Goal: Information Seeking & Learning: Learn about a topic

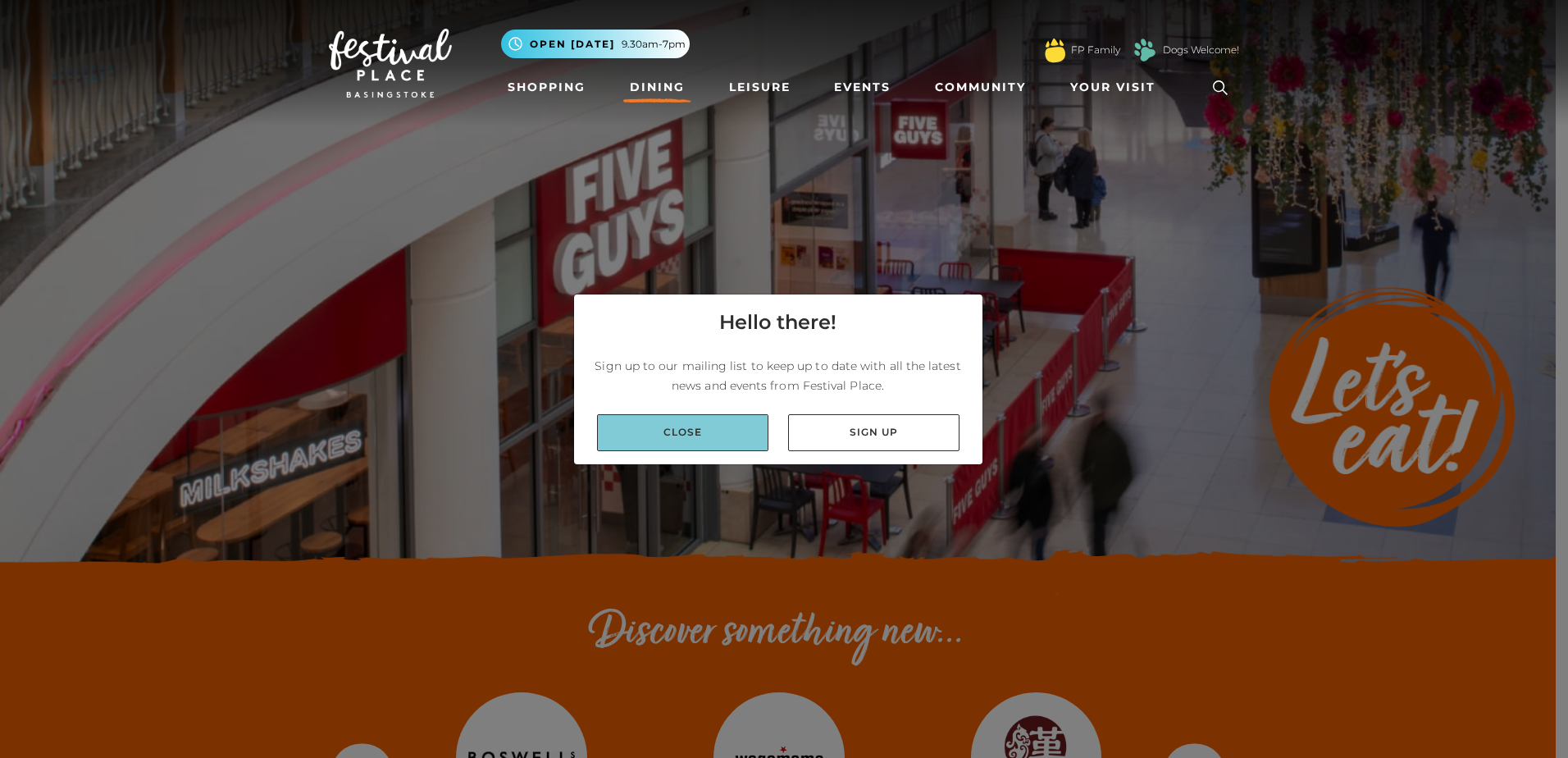
click at [713, 430] on link "Close" at bounding box center [682, 433] width 171 height 37
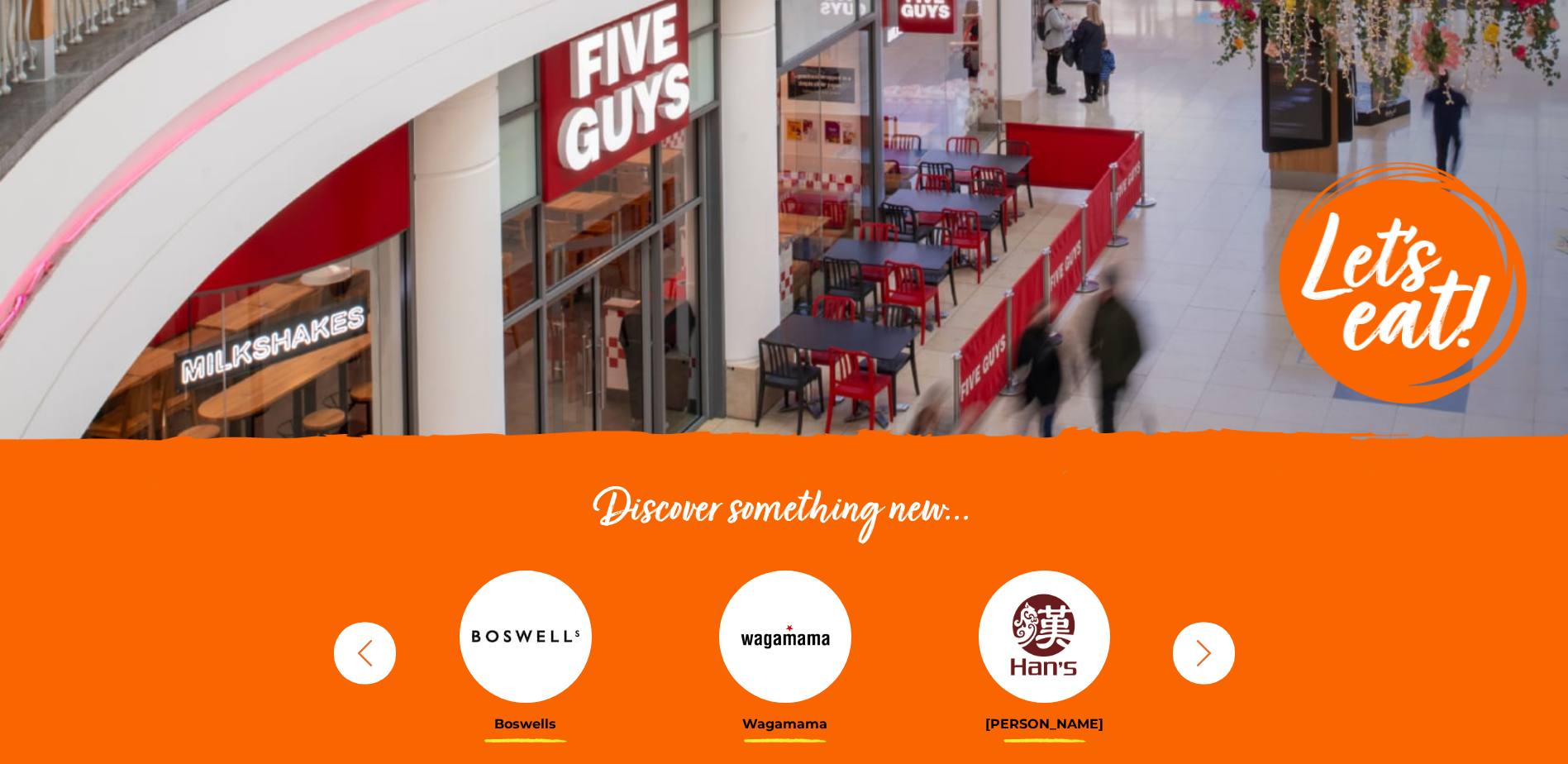
scroll to position [413, 0]
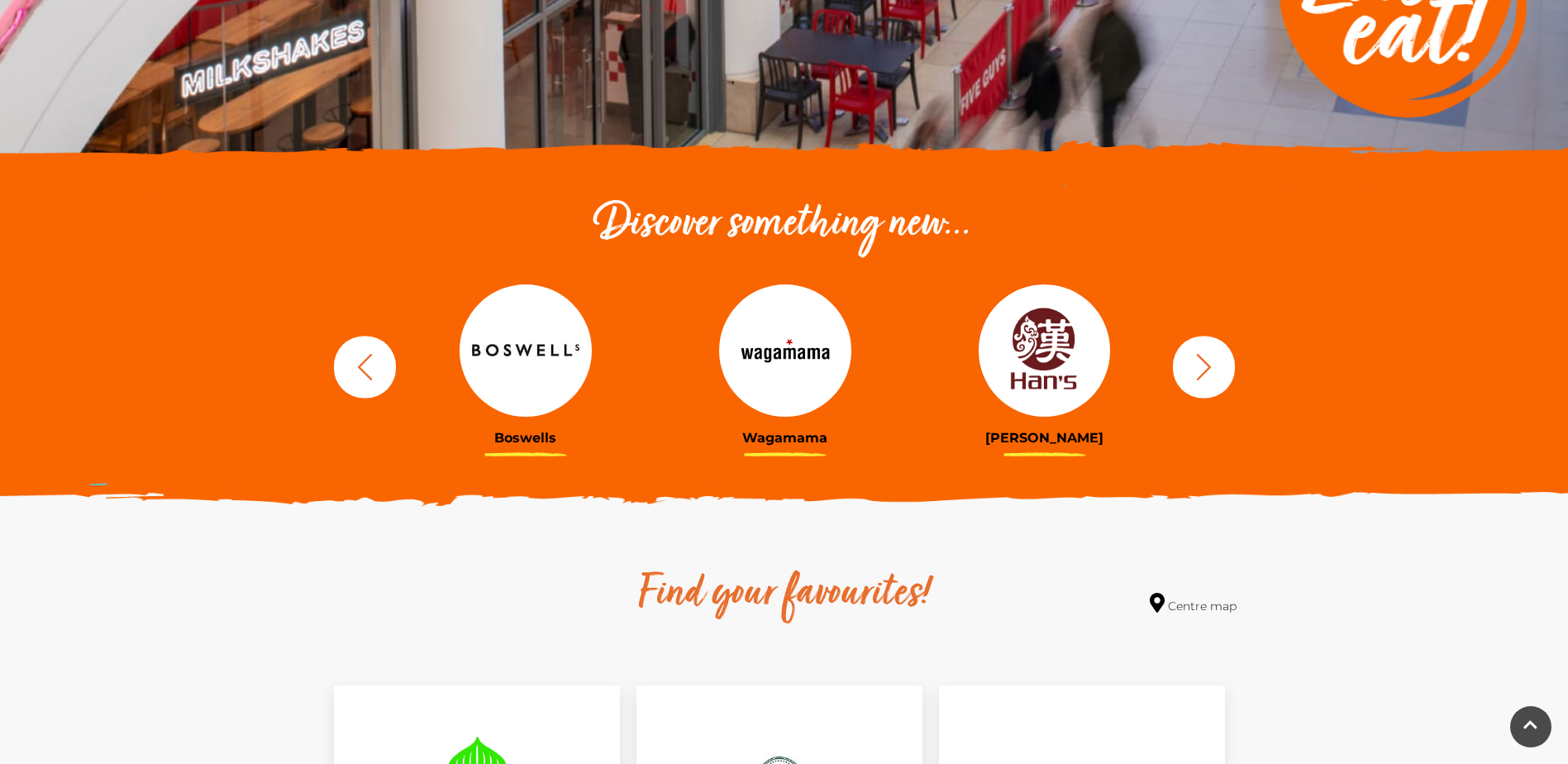
click at [1055, 379] on img at bounding box center [1044, 351] width 132 height 132
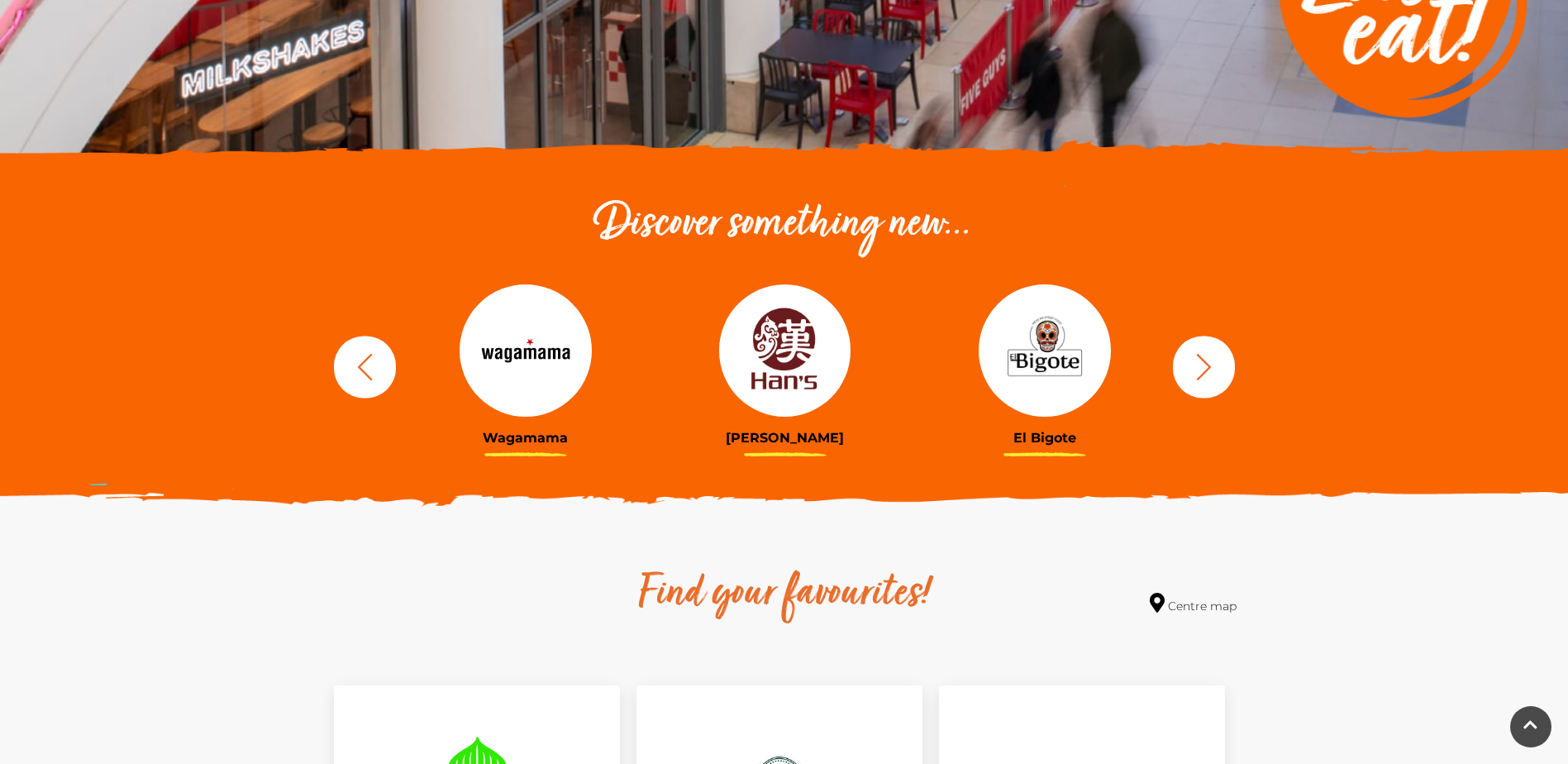
click at [1204, 365] on icon "button" at bounding box center [1204, 367] width 30 height 30
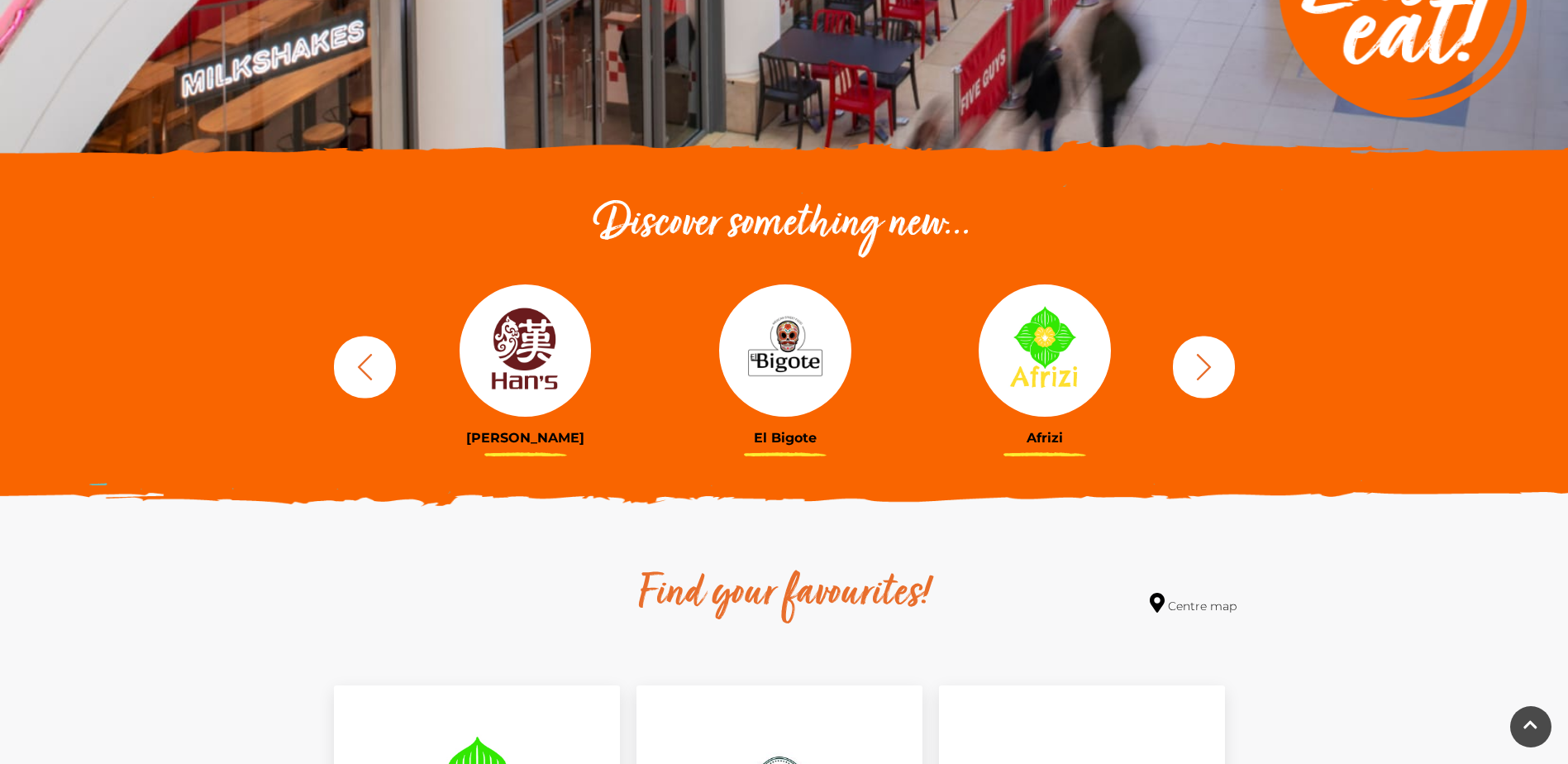
click at [1206, 367] on icon "button" at bounding box center [1204, 367] width 30 height 30
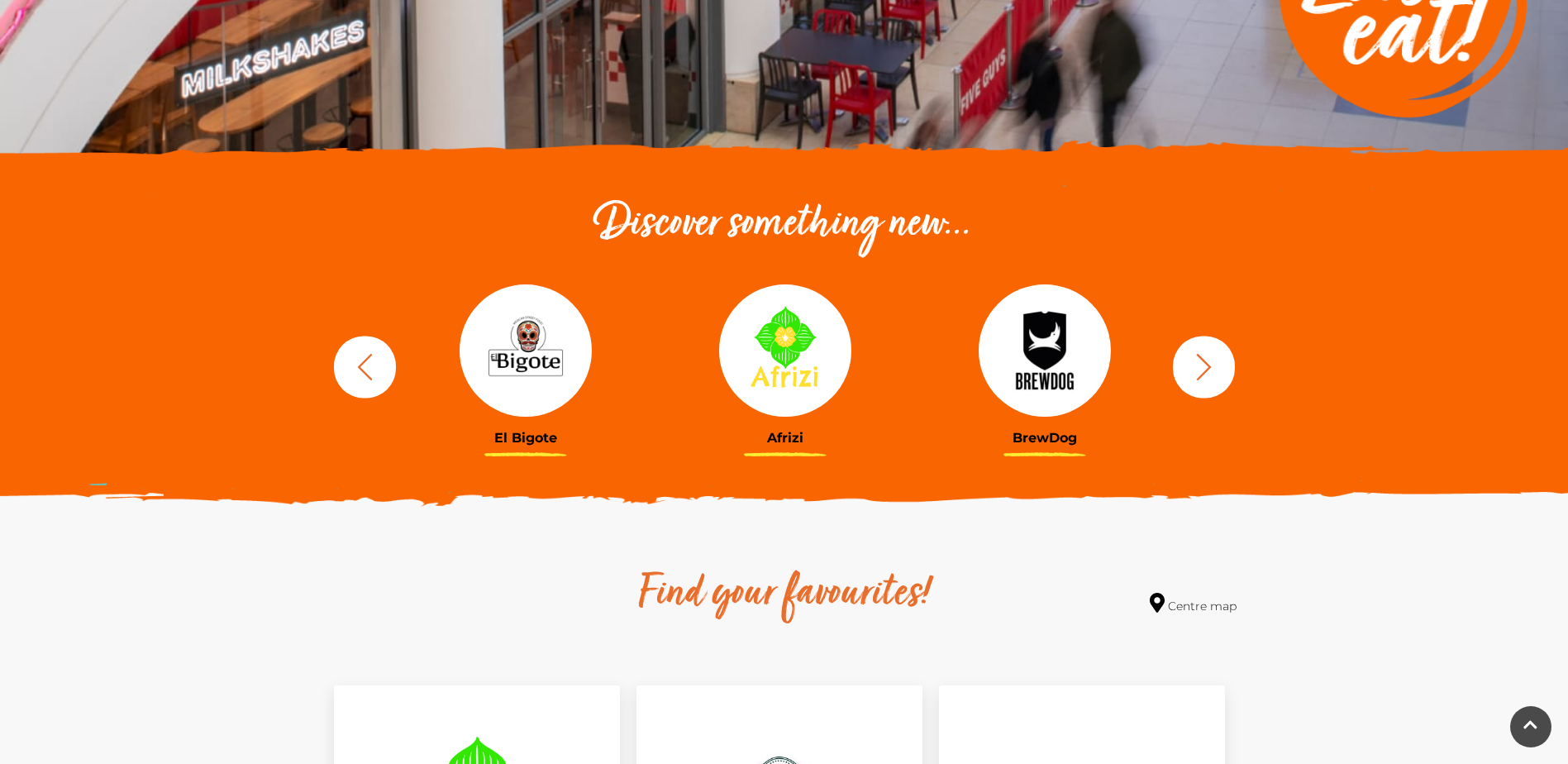
click at [1211, 367] on icon "button" at bounding box center [1204, 367] width 30 height 30
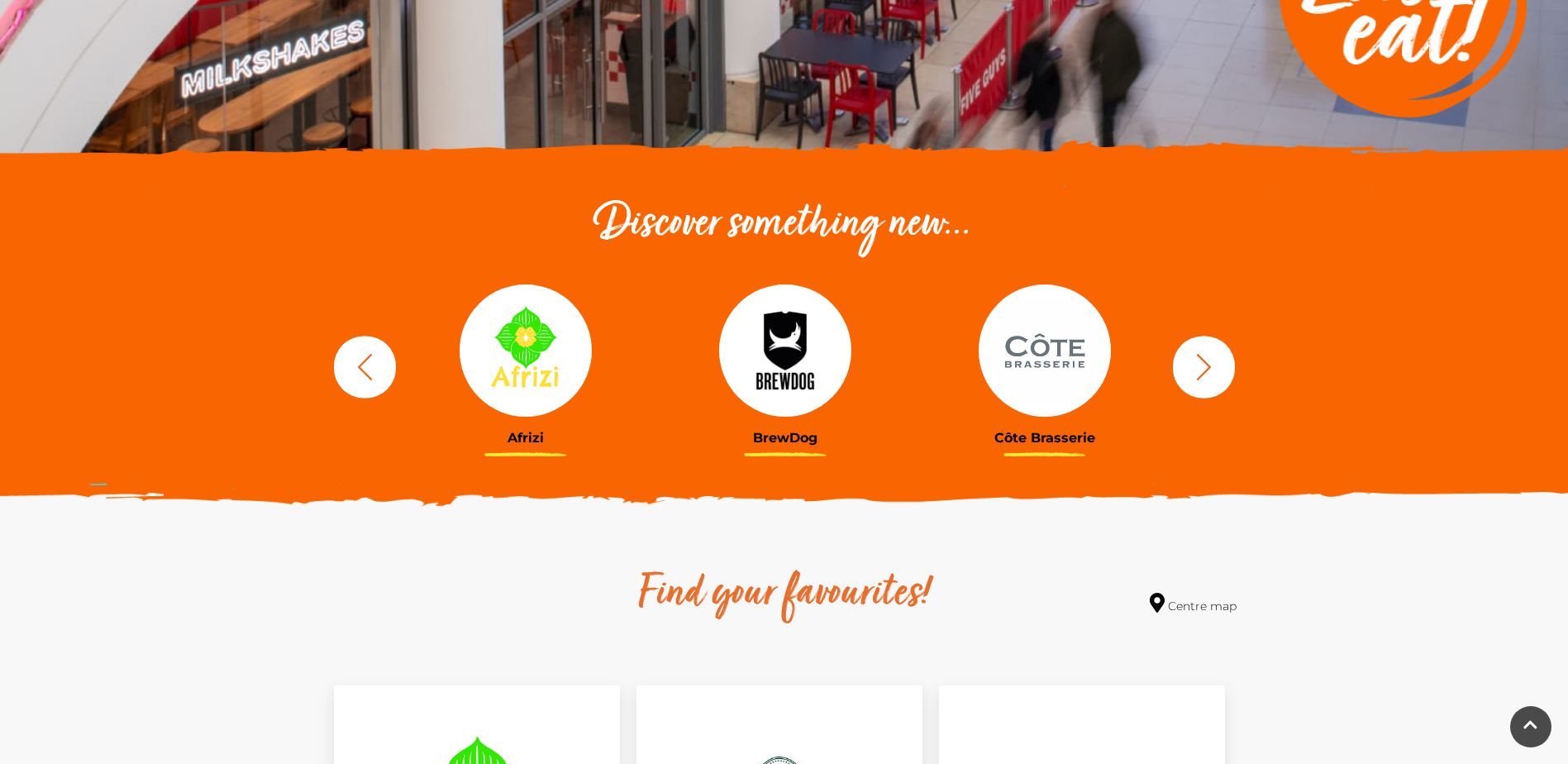
click at [1211, 367] on icon "button" at bounding box center [1204, 367] width 30 height 30
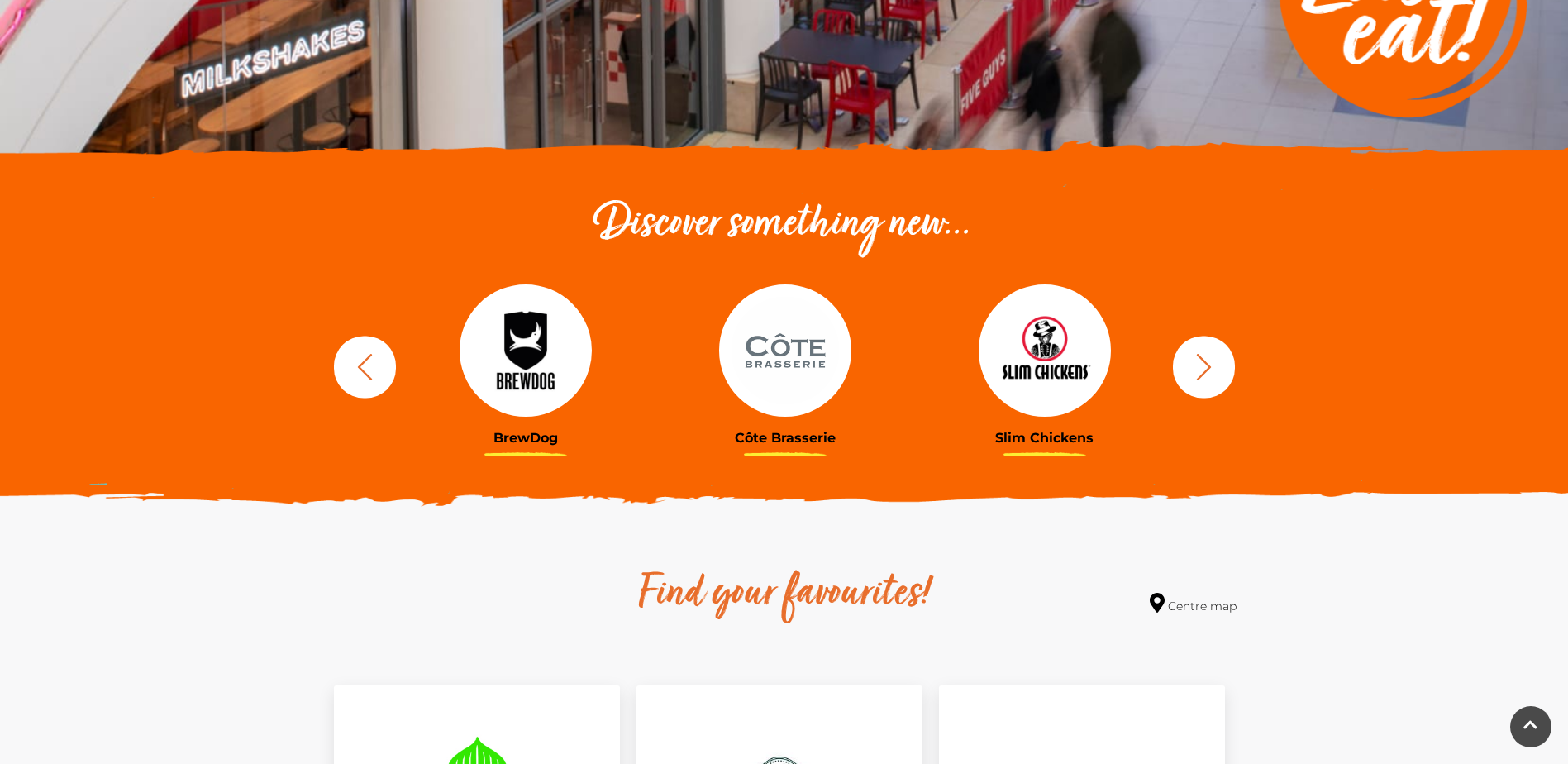
click at [1211, 367] on icon "button" at bounding box center [1204, 367] width 30 height 30
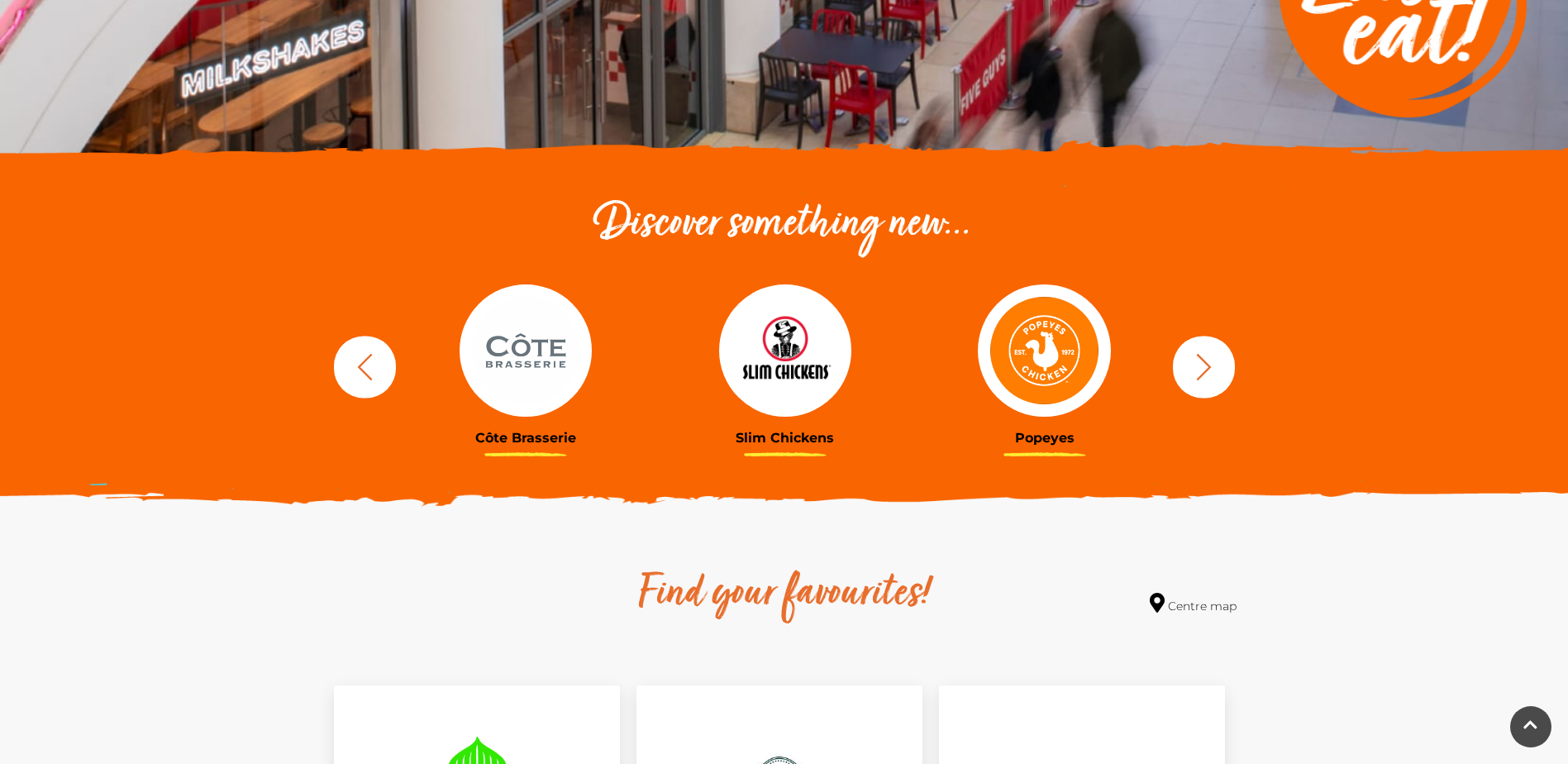
click at [1211, 367] on icon "button" at bounding box center [1204, 367] width 30 height 30
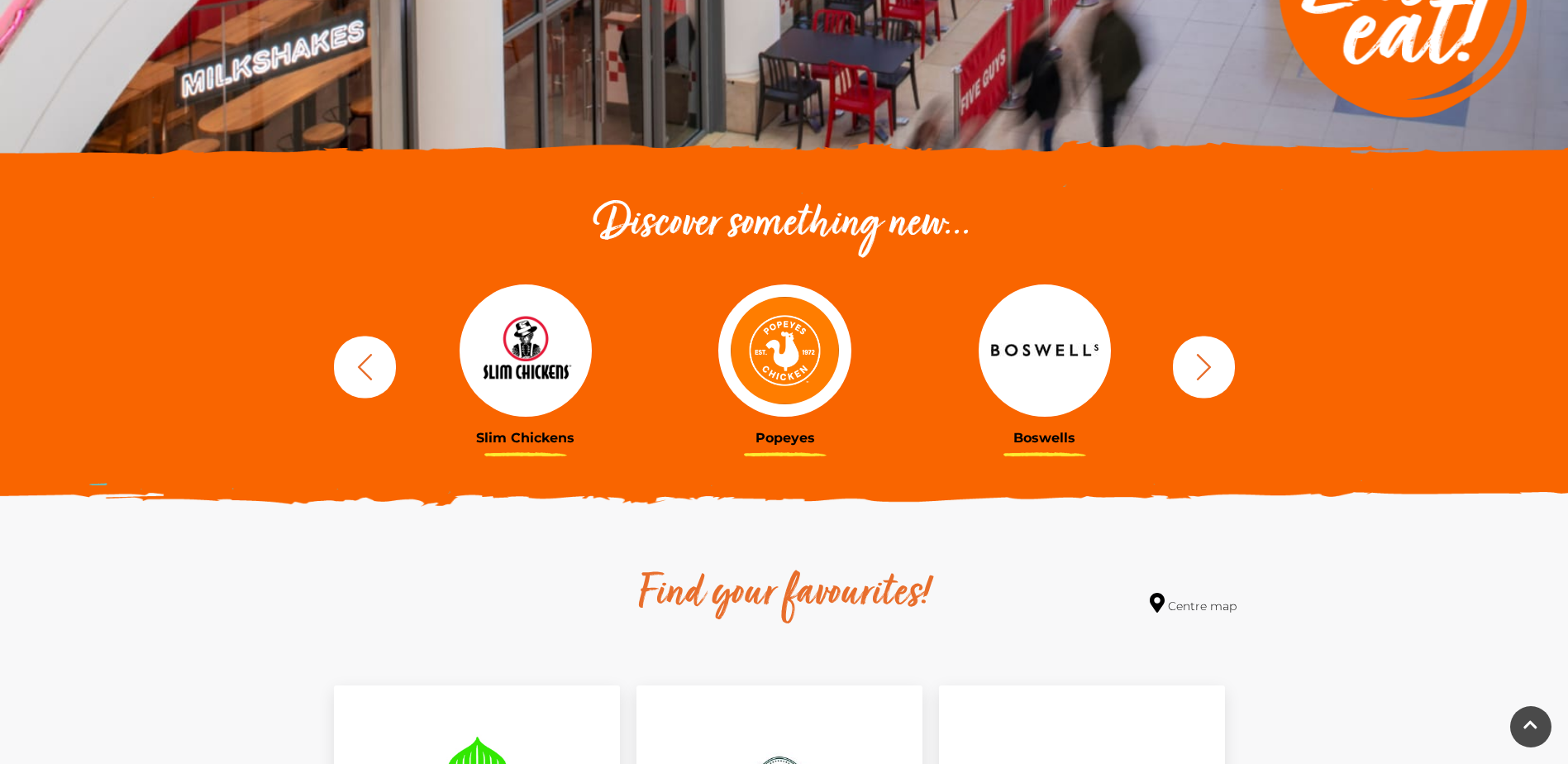
click at [1211, 367] on icon "button" at bounding box center [1204, 367] width 30 height 30
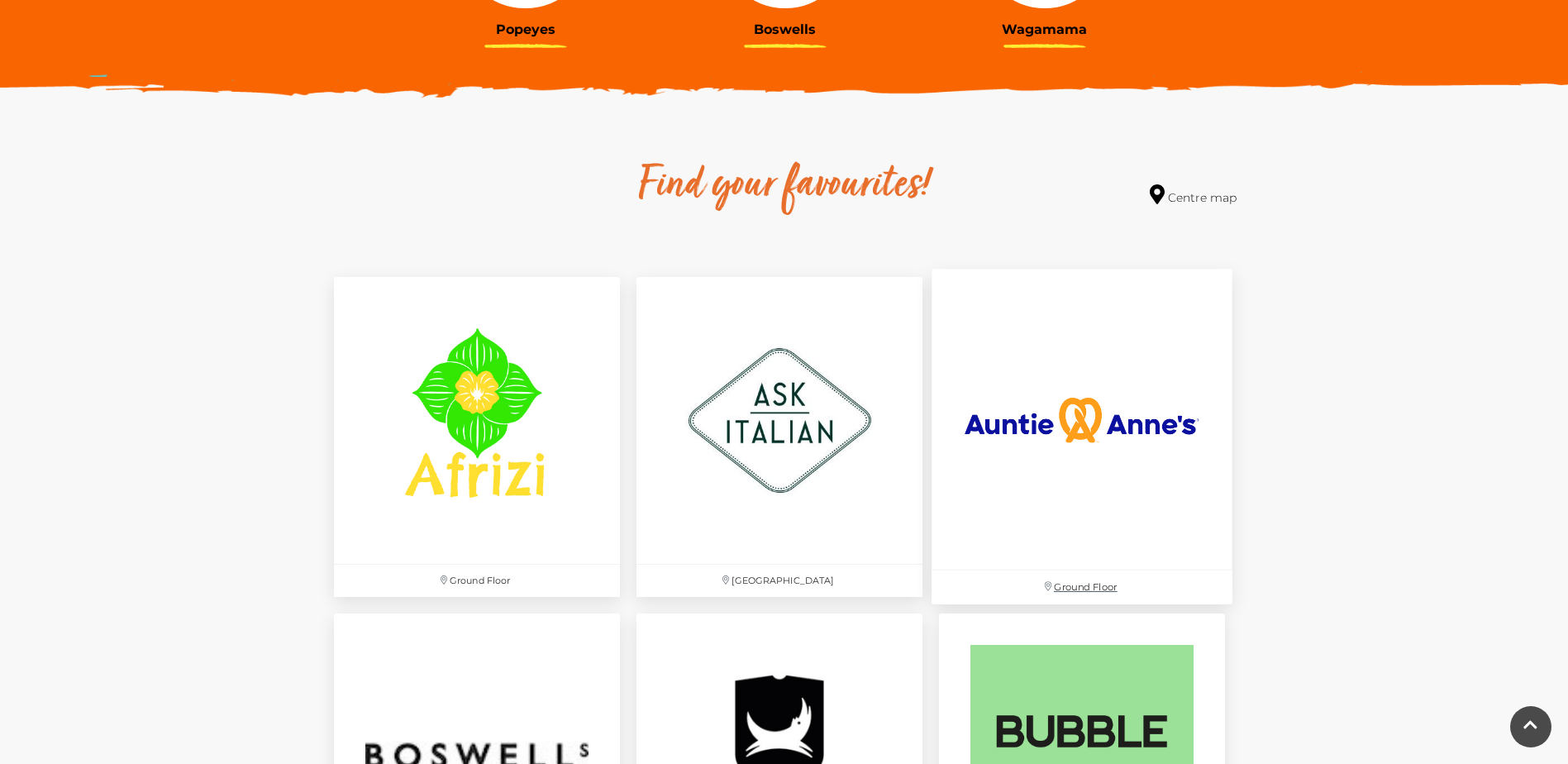
scroll to position [495, 0]
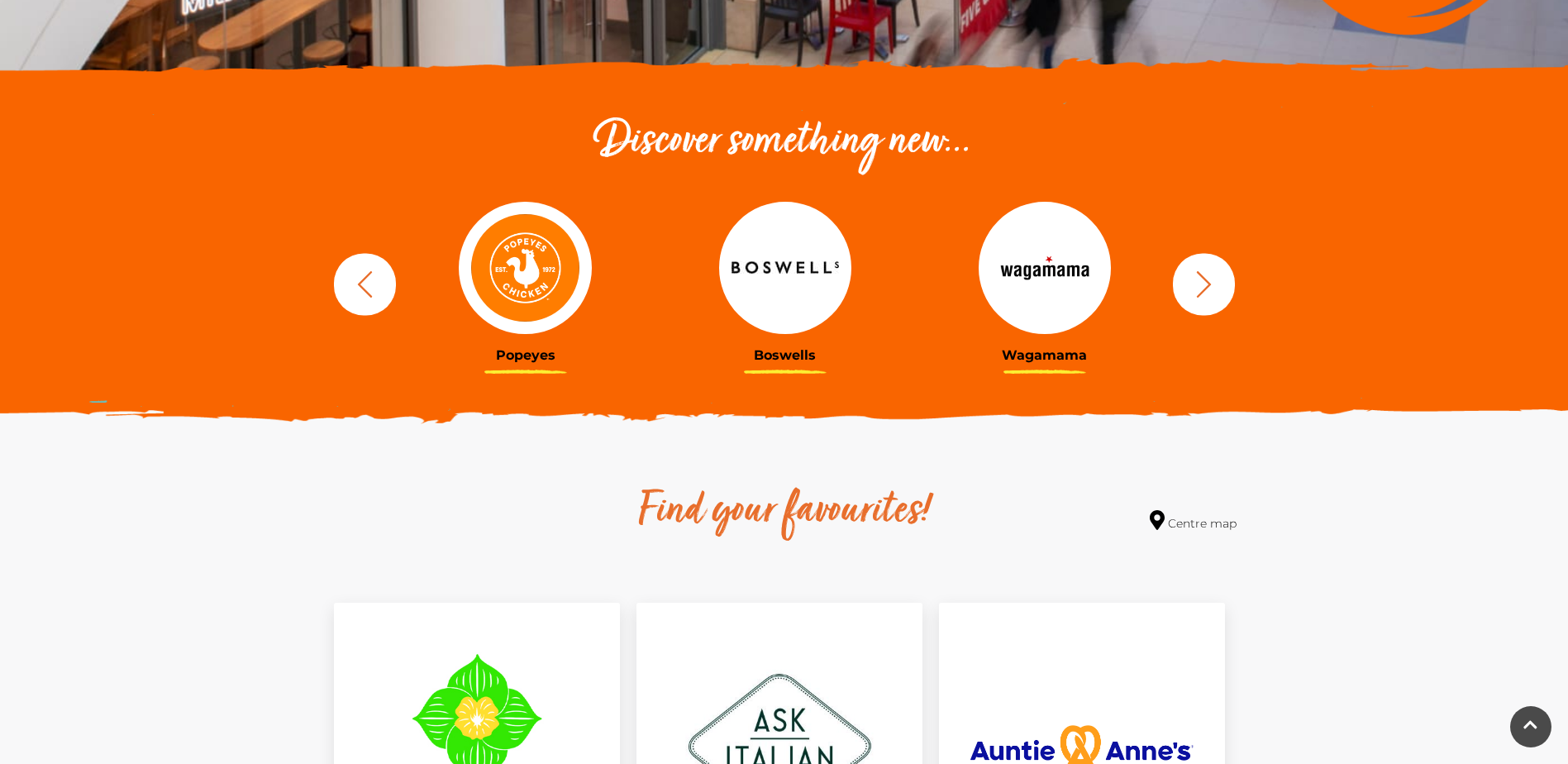
click at [1194, 273] on icon "button" at bounding box center [1204, 284] width 30 height 30
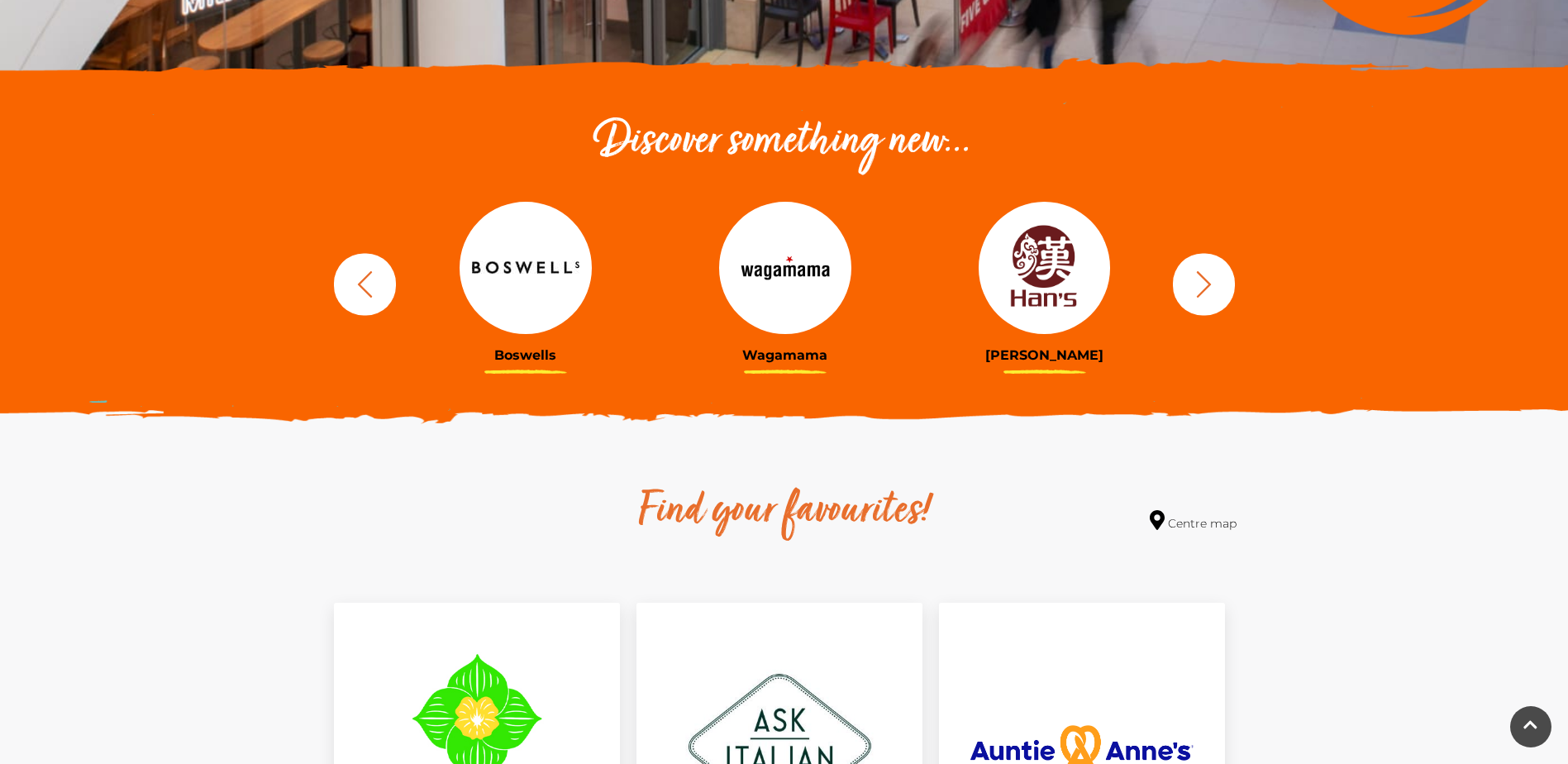
click at [1194, 273] on icon "button" at bounding box center [1204, 284] width 30 height 30
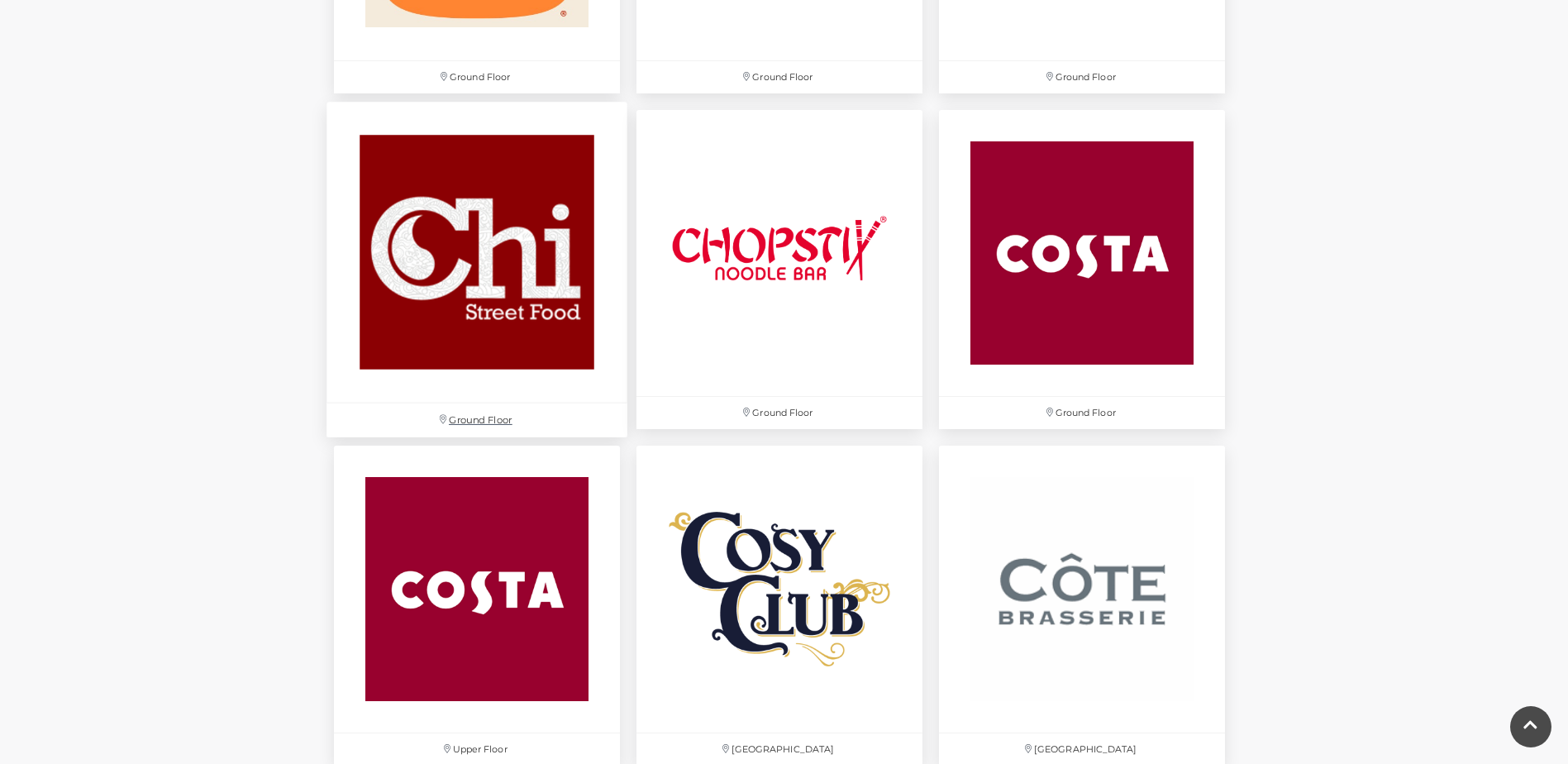
scroll to position [2067, 0]
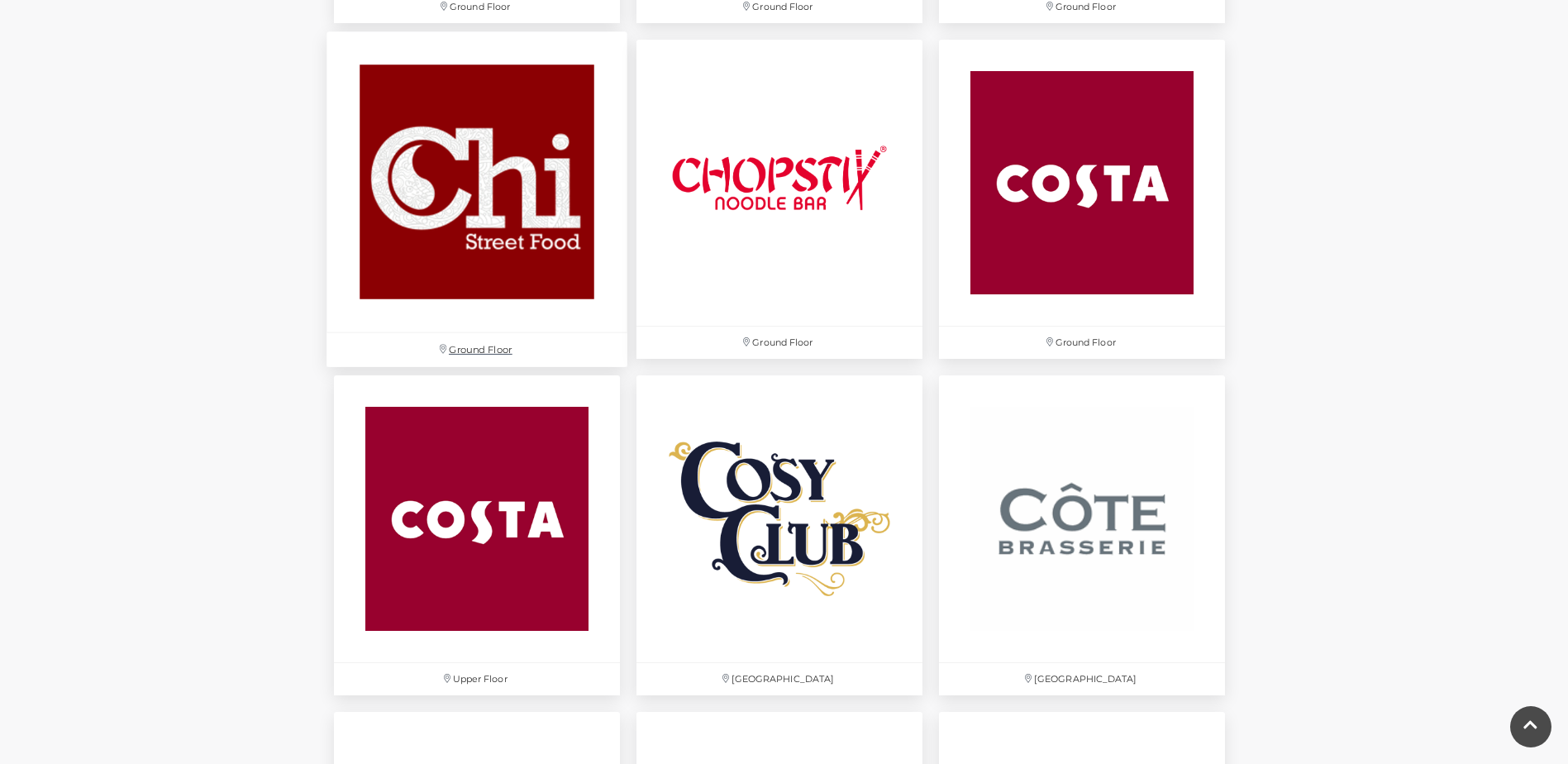
click at [499, 224] on img at bounding box center [476, 181] width 301 height 301
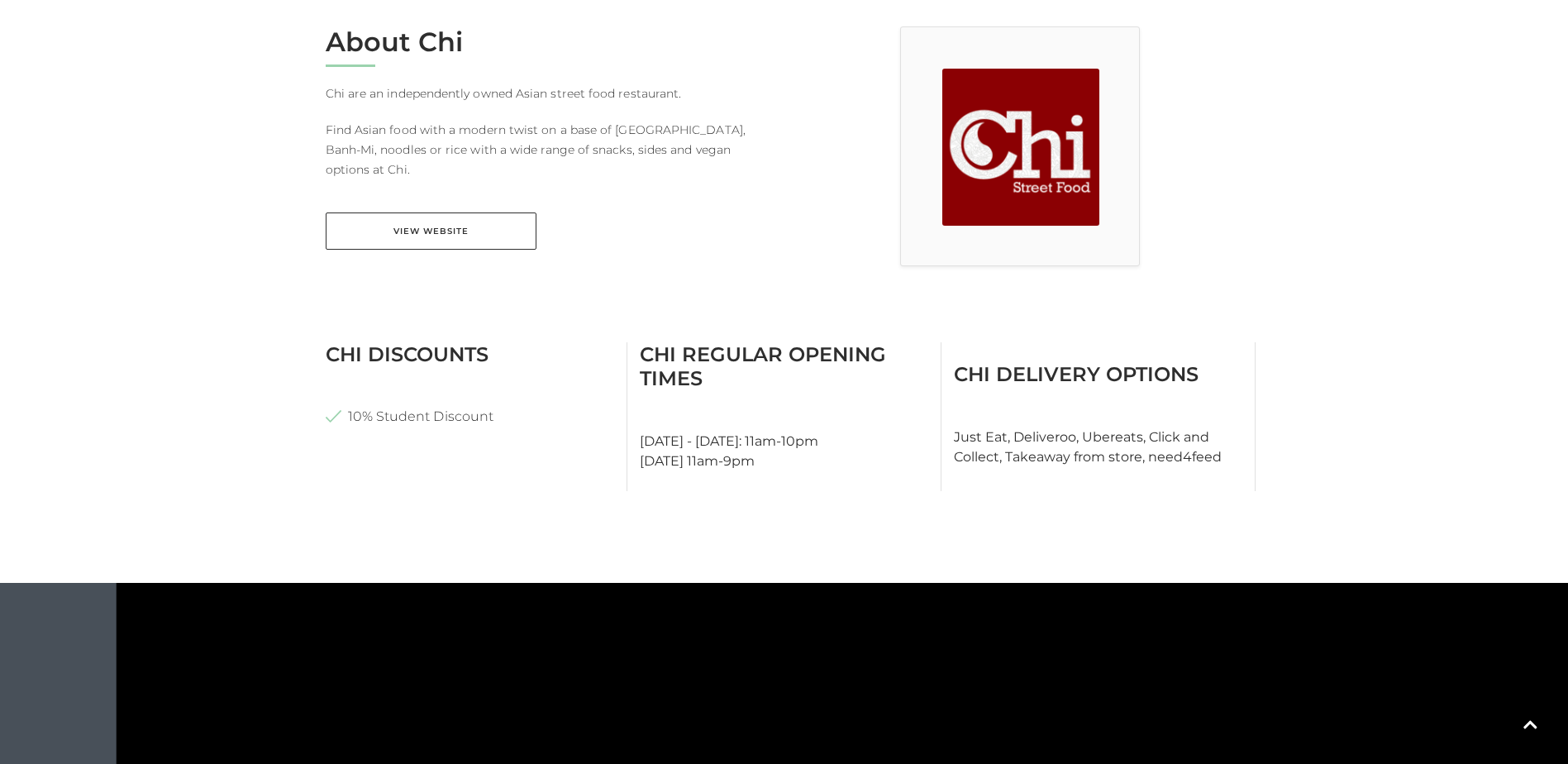
scroll to position [579, 0]
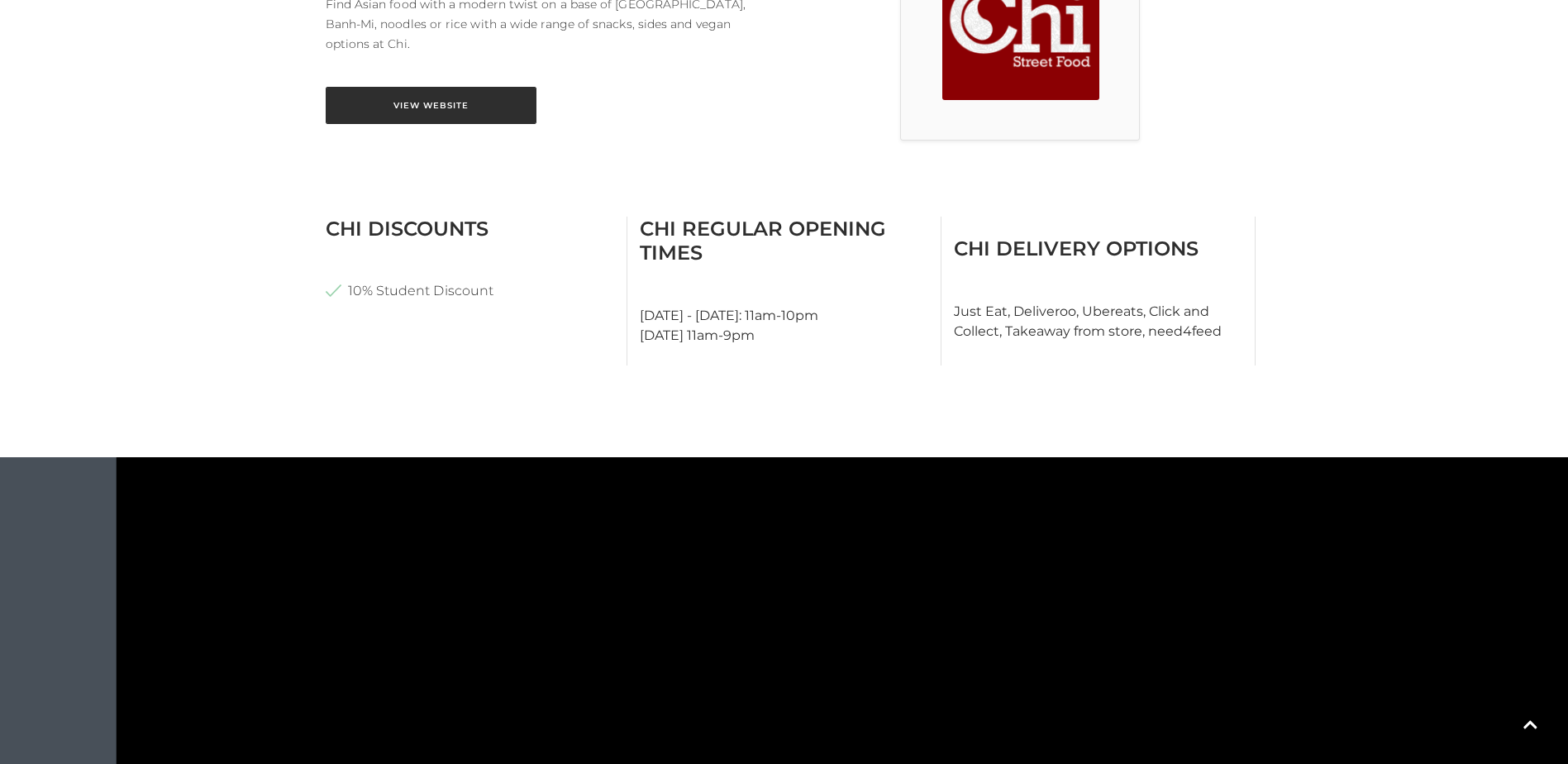
click at [413, 91] on link "View Website" at bounding box center [430, 105] width 211 height 37
